Goal: Information Seeking & Learning: Learn about a topic

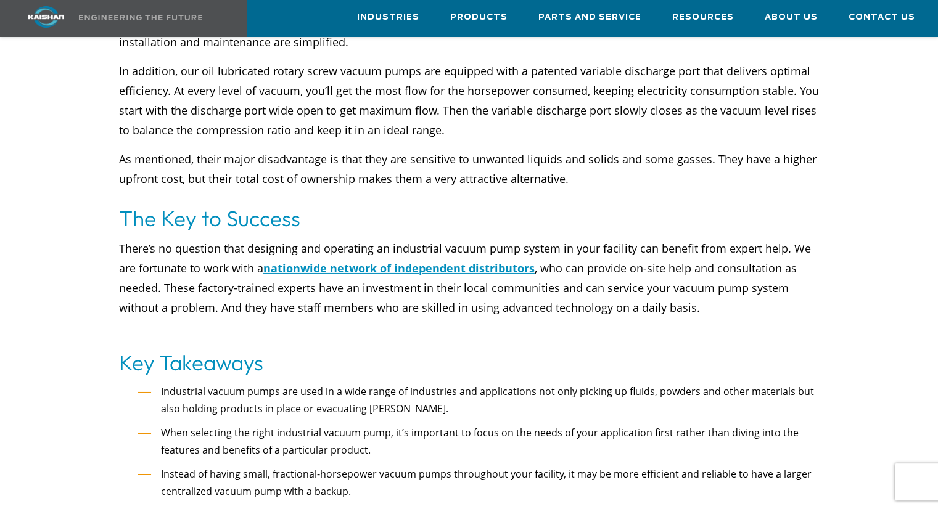
scroll to position [4103, 0]
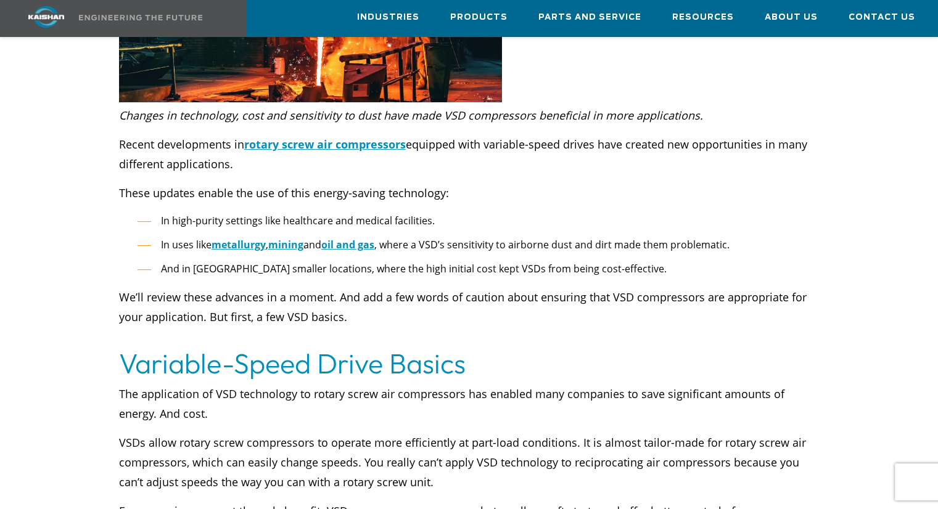
scroll to position [374, 0]
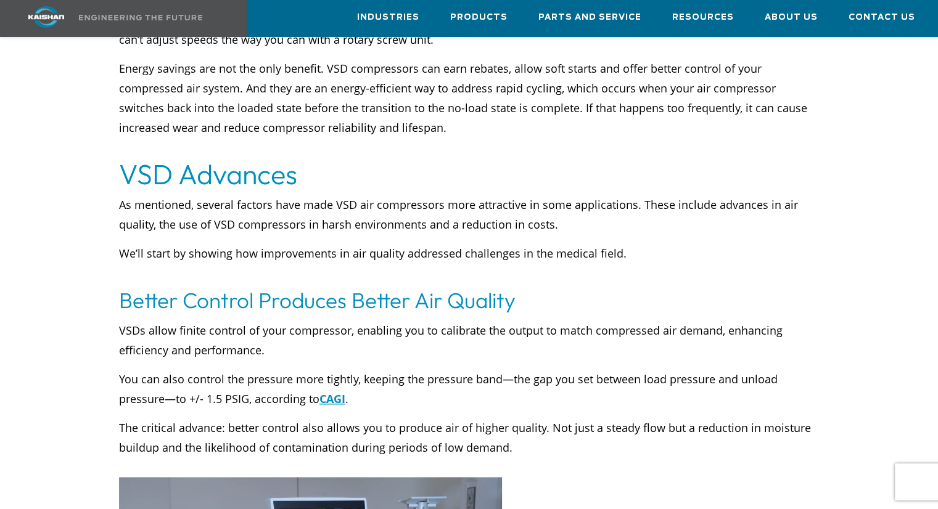
scroll to position [814, 0]
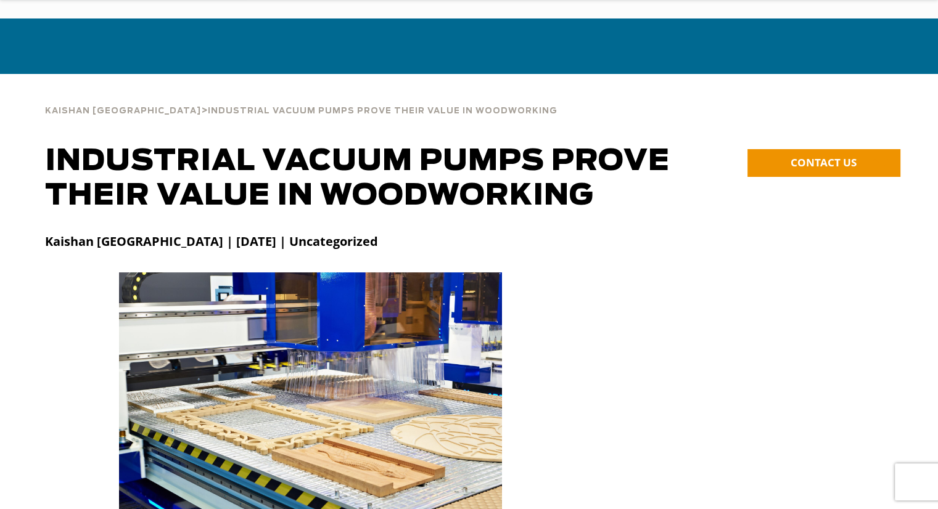
scroll to position [1379, 0]
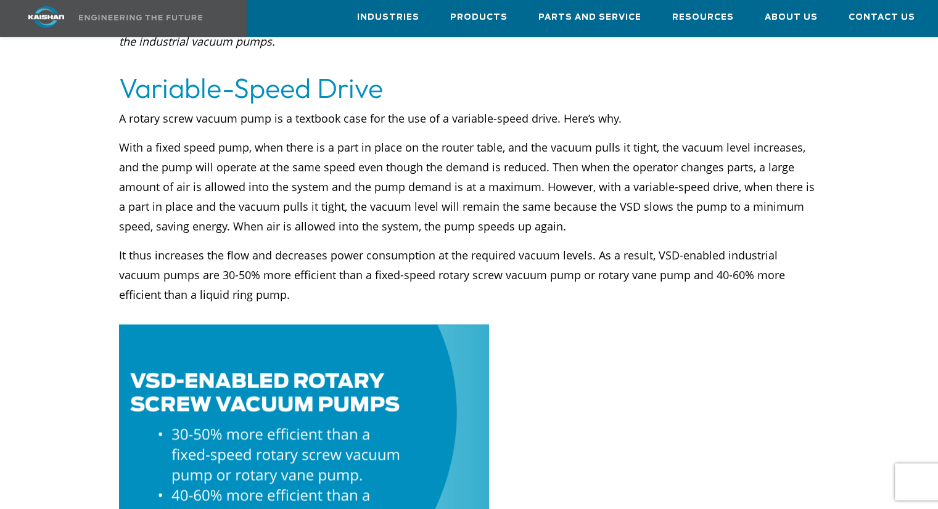
click at [615, 269] on p "It thus increases the flow and decreases power consumption at the required vacu…" at bounding box center [469, 284] width 700 height 79
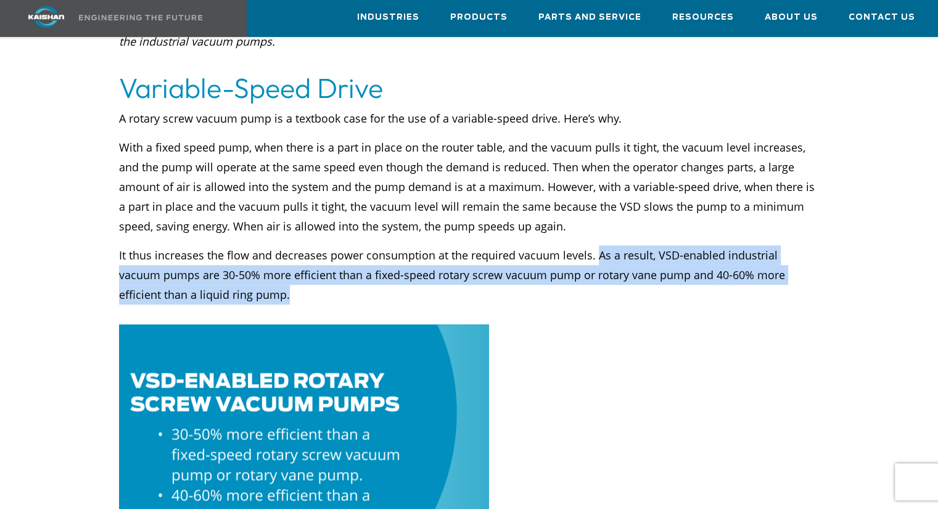
drag, startPoint x: 588, startPoint y: 268, endPoint x: 594, endPoint y: 230, distance: 38.2
click at [594, 245] on p "It thus increases the flow and decreases power consumption at the required vacu…" at bounding box center [469, 284] width 700 height 79
copy p "As a result, VSD-enabled industrial vacuum pumps are 30-50% more efficient than…"
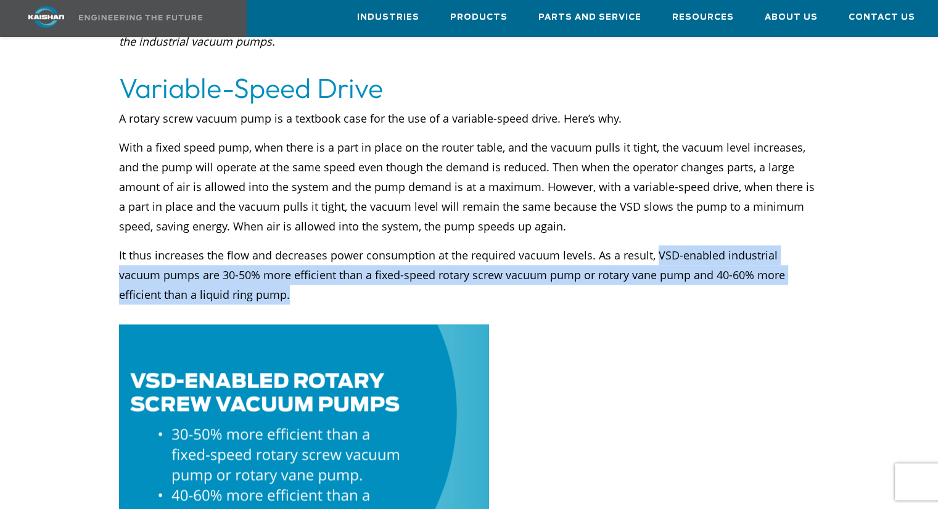
drag, startPoint x: 583, startPoint y: 271, endPoint x: 653, endPoint y: 235, distance: 78.3
click at [653, 245] on p "It thus increases the flow and decreases power consumption at the required vacu…" at bounding box center [469, 284] width 700 height 79
copy p "VSD-enabled industrial vacuum pumps are 30-50% more efficient than a fixed-spee…"
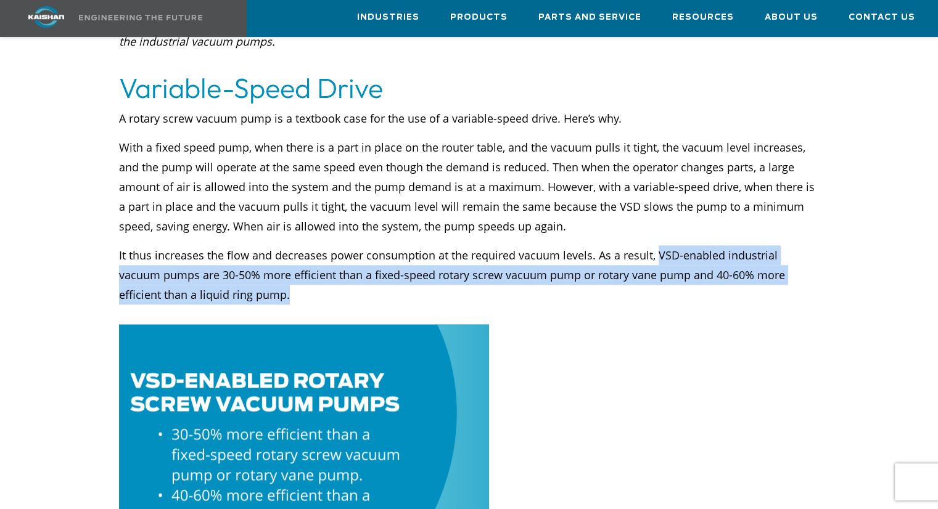
drag, startPoint x: 660, startPoint y: 274, endPoint x: 652, endPoint y: 236, distance: 39.1
click at [652, 245] on p "It thus increases the flow and decreases power consumption at the required vacu…" at bounding box center [469, 284] width 700 height 79
copy p "VSD-enabled industrial vacuum pumps are 30-50% more efficient than a fixed-spee…"
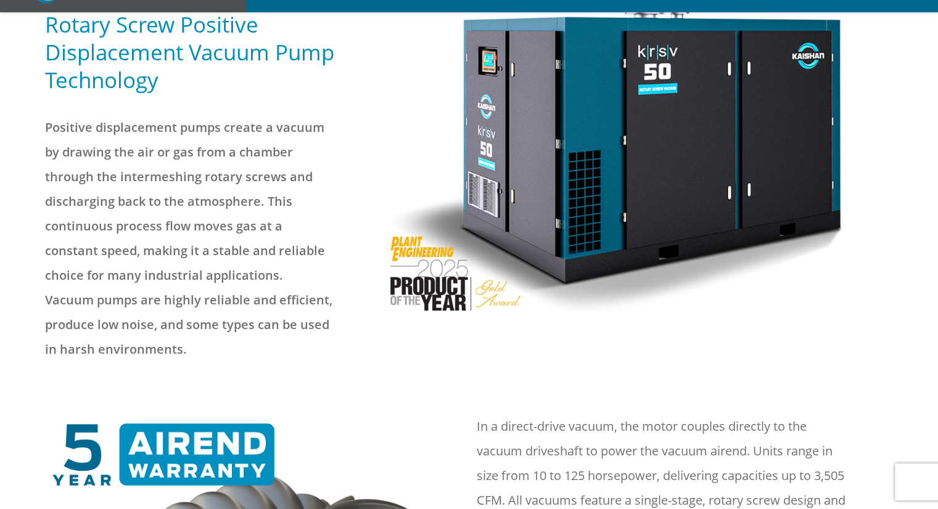
scroll to position [229, 0]
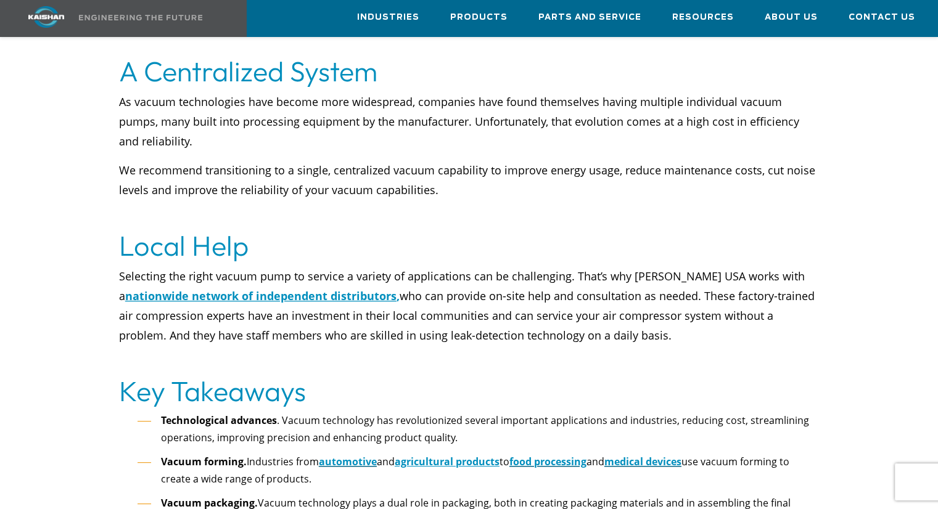
scroll to position [5184, 0]
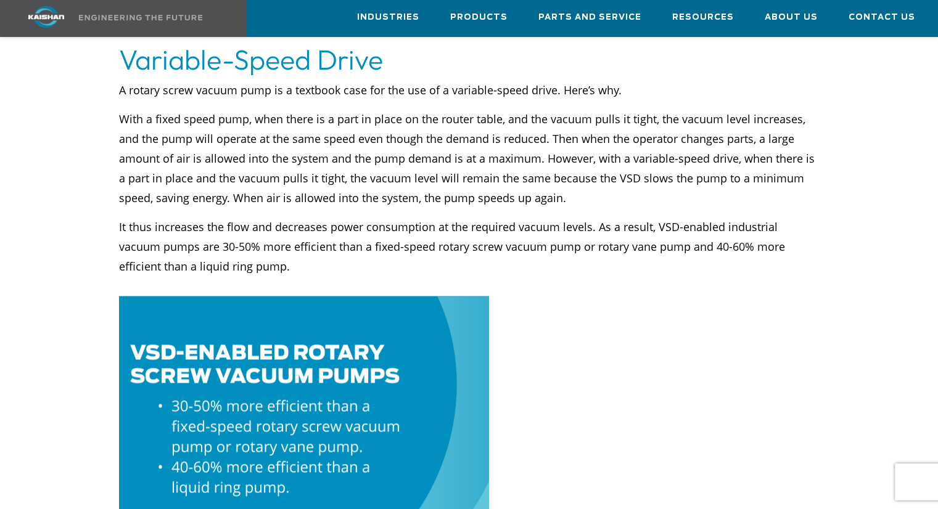
scroll to position [1435, 0]
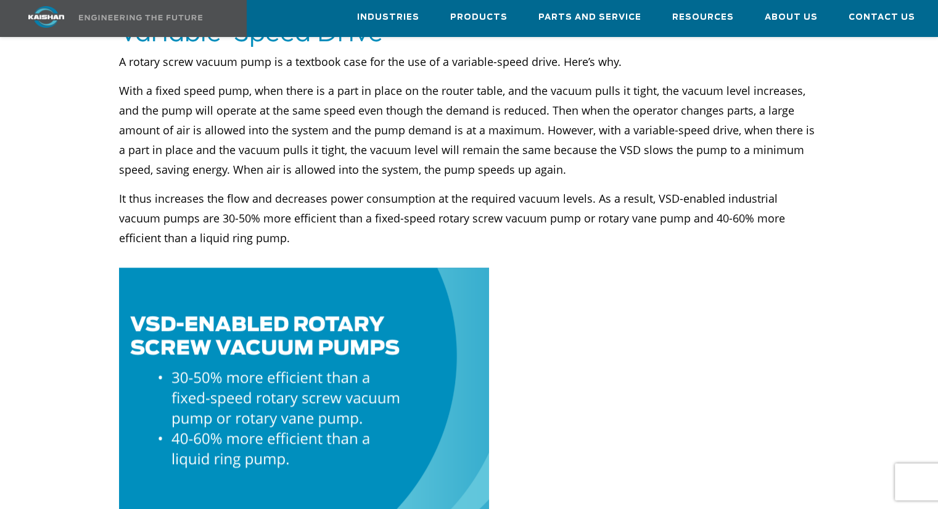
drag, startPoint x: 578, startPoint y: 218, endPoint x: 589, endPoint y: 213, distance: 12.5
click at [589, 213] on p "It thus increases the flow and decreases power consumption at the required vacu…" at bounding box center [469, 228] width 700 height 79
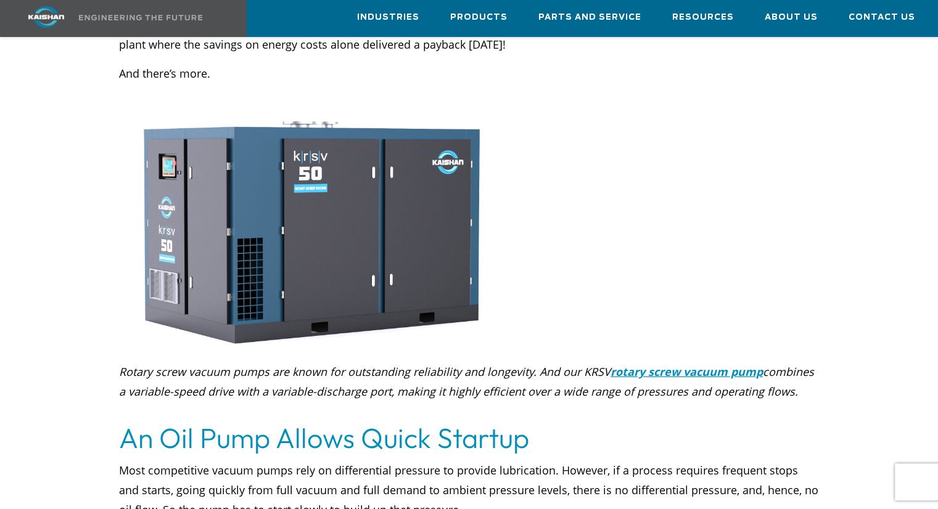
scroll to position [3850, 0]
